Goal: Task Accomplishment & Management: Use online tool/utility

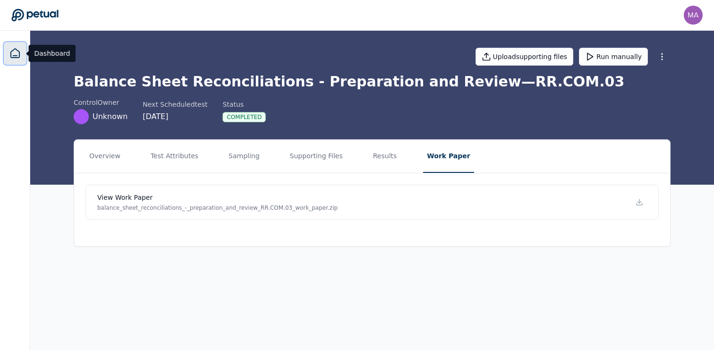
click at [15, 58] on icon at bounding box center [15, 53] width 9 height 9
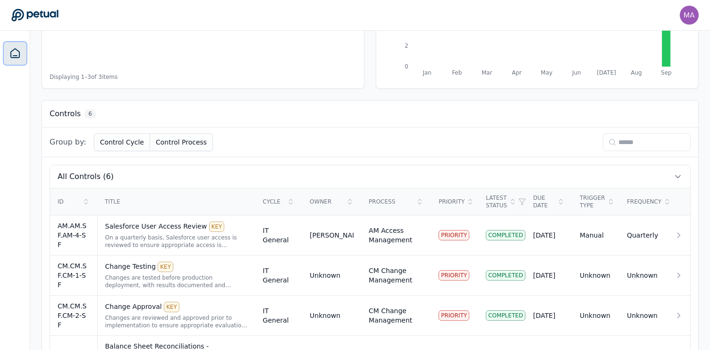
scroll to position [283, 0]
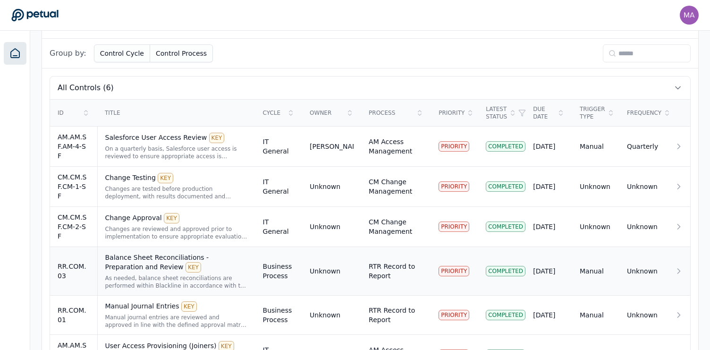
click at [179, 266] on div "Balance Sheet Reconciliations - Preparation and Review KEY" at bounding box center [176, 263] width 143 height 20
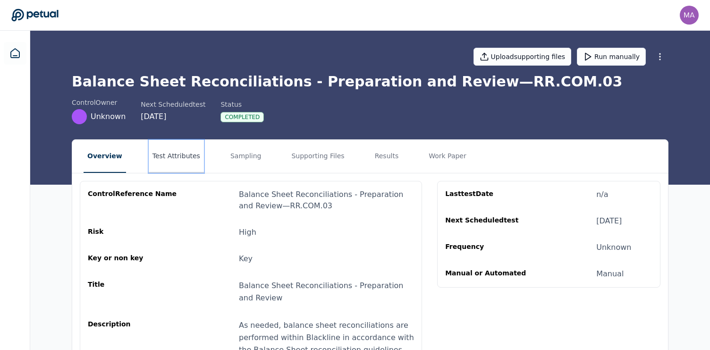
click at [167, 160] on button "Test Attributes" at bounding box center [176, 156] width 55 height 33
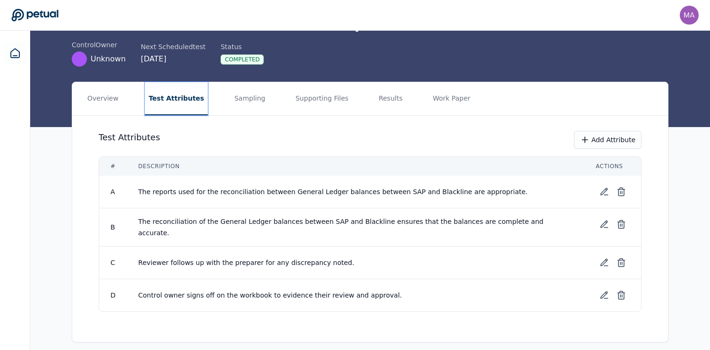
scroll to position [60, 0]
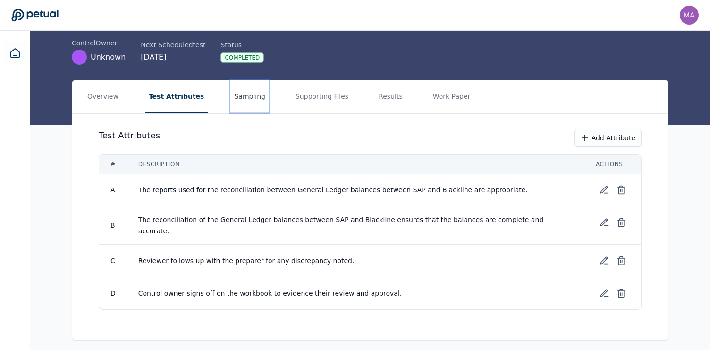
click at [242, 104] on button "Sampling" at bounding box center [249, 96] width 39 height 33
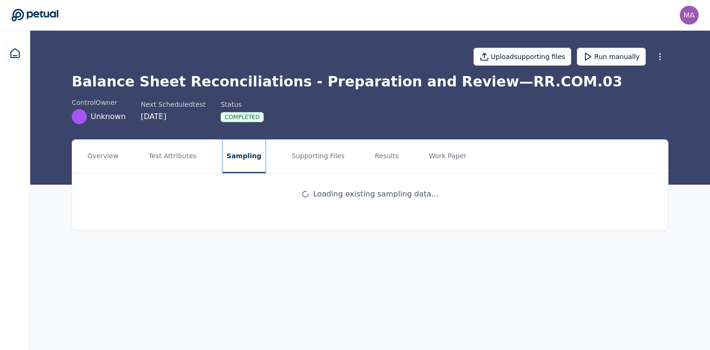
scroll to position [0, 0]
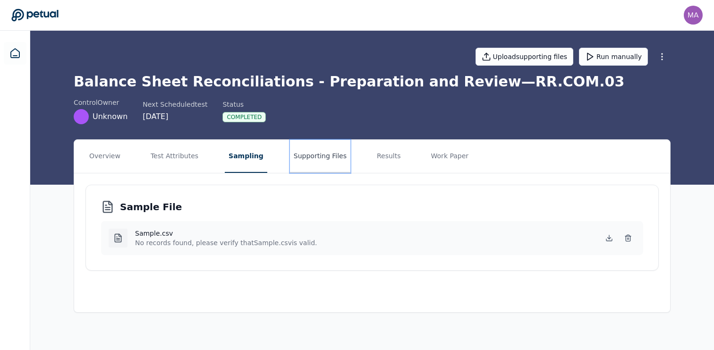
click at [306, 163] on button "Supporting Files" at bounding box center [320, 156] width 60 height 33
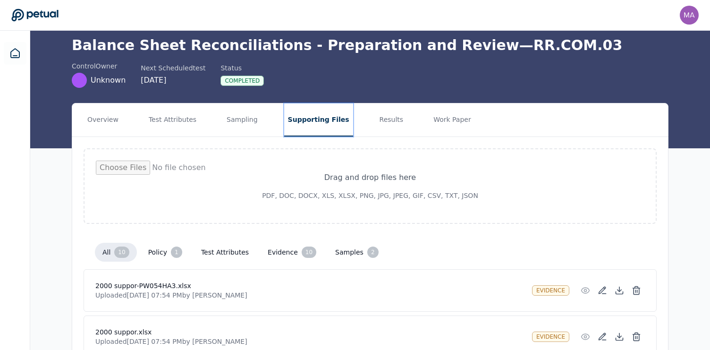
scroll to position [35, 0]
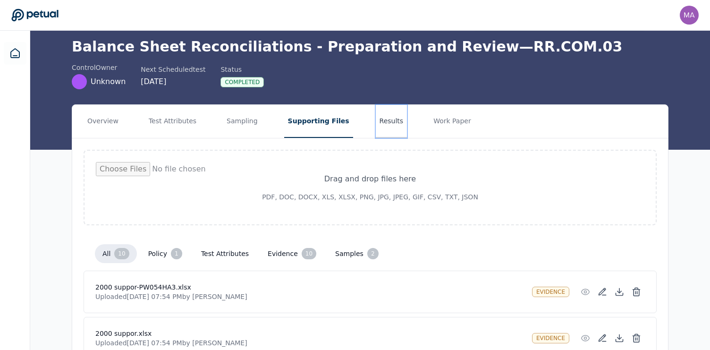
click at [384, 125] on button "Results" at bounding box center [392, 121] width 32 height 33
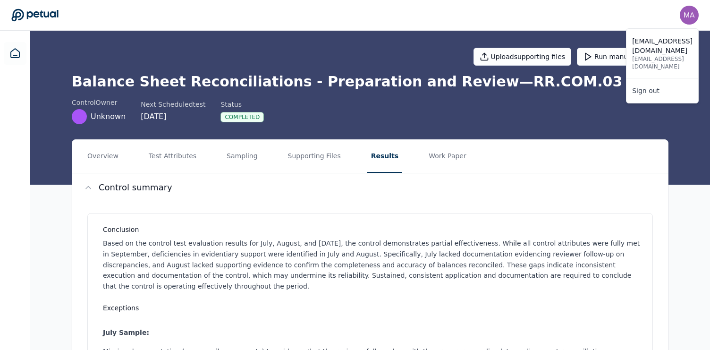
click at [692, 20] on img at bounding box center [689, 15] width 19 height 19
click at [635, 82] on link "Sign out" at bounding box center [663, 90] width 72 height 17
